Goal: Task Accomplishment & Management: Use online tool/utility

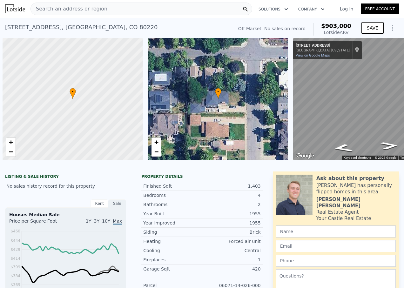
scroll to position [0, 3]
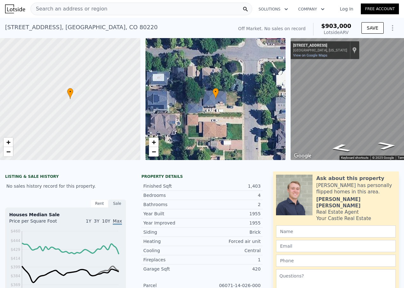
checkbox input "false"
checkbox input "true"
type input "$ 891,000"
type input "$ 30,002"
click at [156, 7] on div "Search an address or region" at bounding box center [142, 9] width 222 height 13
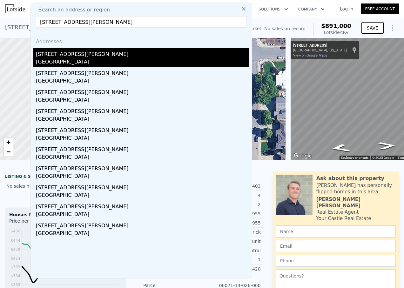
type input "[STREET_ADDRESS][PERSON_NAME]"
click at [75, 57] on div "[STREET_ADDRESS][PERSON_NAME]" at bounding box center [143, 53] width 214 height 10
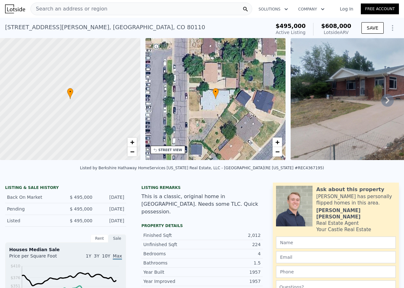
click at [115, 10] on div "Search an address or region" at bounding box center [142, 9] width 222 height 13
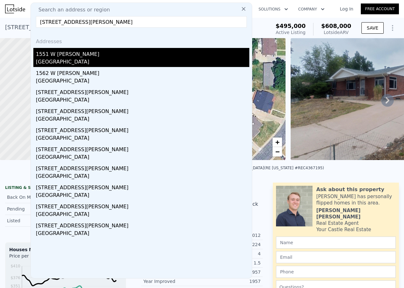
type input "[STREET_ADDRESS][PERSON_NAME]"
click at [69, 52] on div "1551 W [PERSON_NAME]" at bounding box center [143, 53] width 214 height 10
